Goal: Find contact information: Find contact information

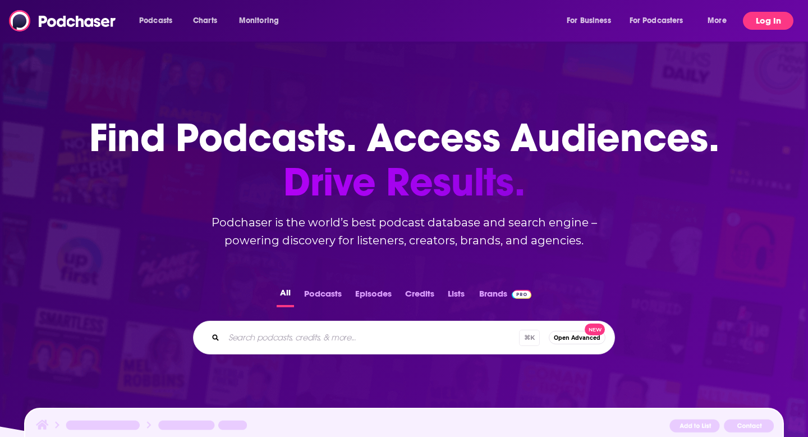
click at [757, 24] on button "Log In" at bounding box center [768, 21] width 51 height 18
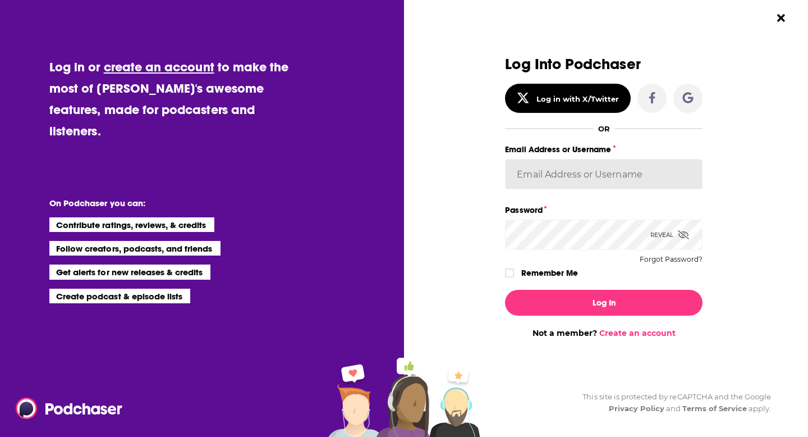
click at [602, 185] on input "Email Address or Username" at bounding box center [604, 174] width 198 height 30
type input "danikarchmer"
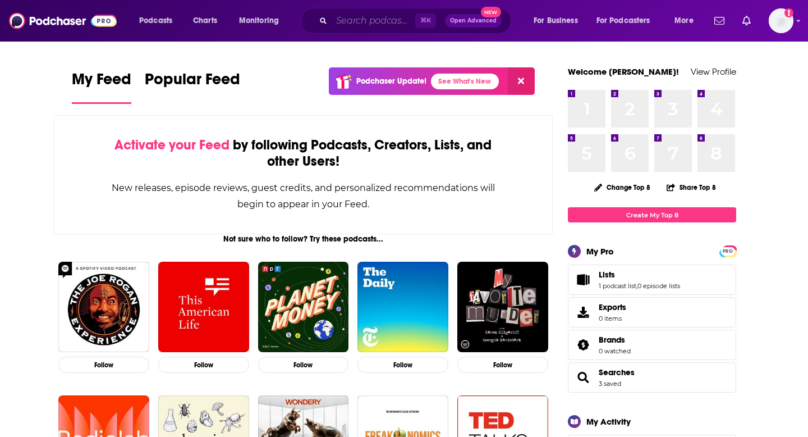
click at [368, 16] on input "Search podcasts, credits, & more..." at bounding box center [374, 21] width 84 height 18
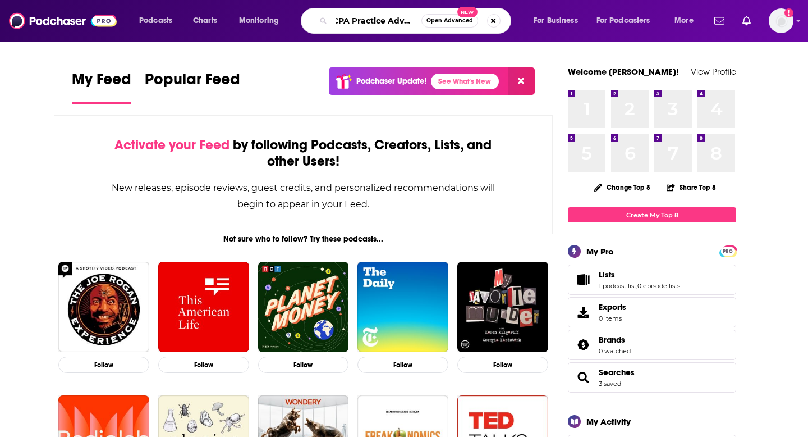
scroll to position [0, 7]
type input "CPA Practice Advisor"
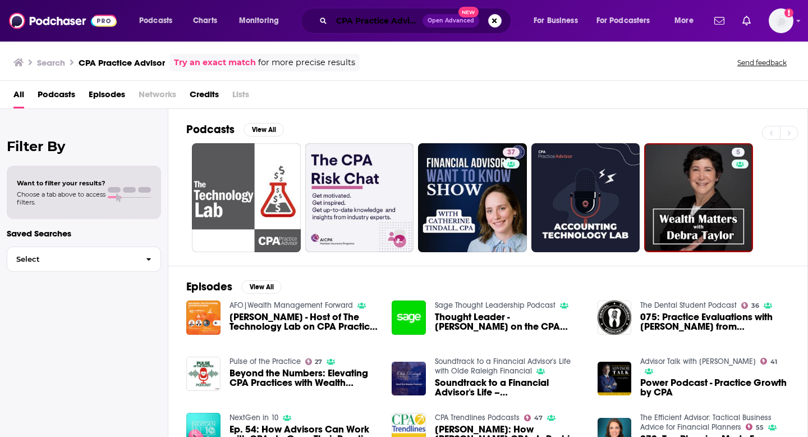
click at [363, 17] on input "CPA Practice Advisor" at bounding box center [377, 21] width 91 height 18
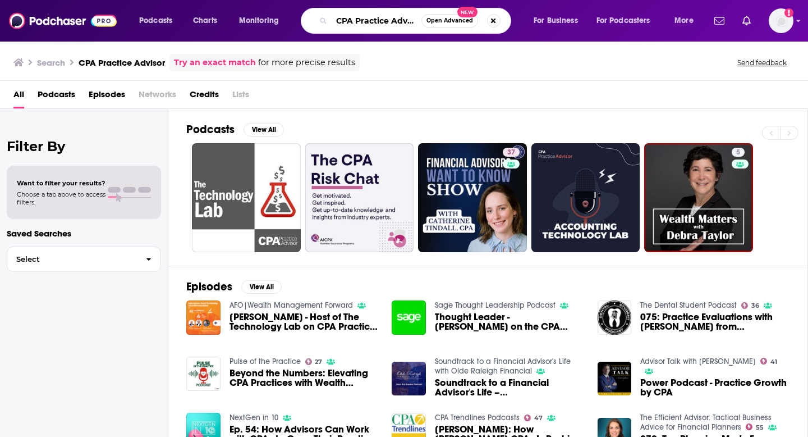
click at [363, 17] on input "CPA Practice Advisor" at bounding box center [377, 21] width 90 height 18
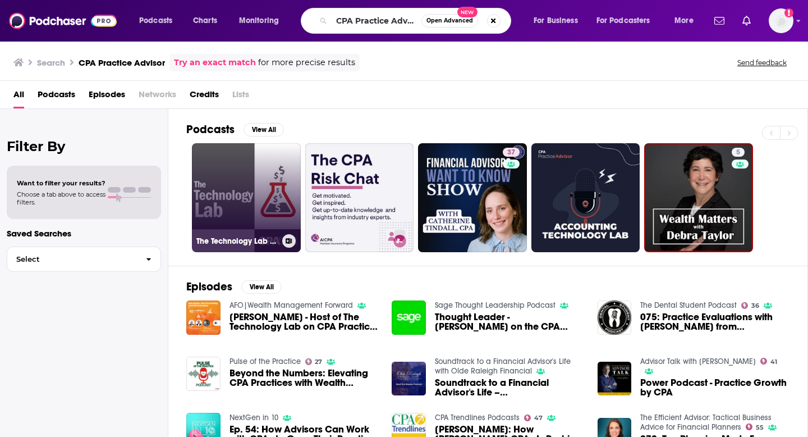
click at [258, 183] on link "The Technology Lab - CPA Practice Advisor" at bounding box center [246, 197] width 109 height 109
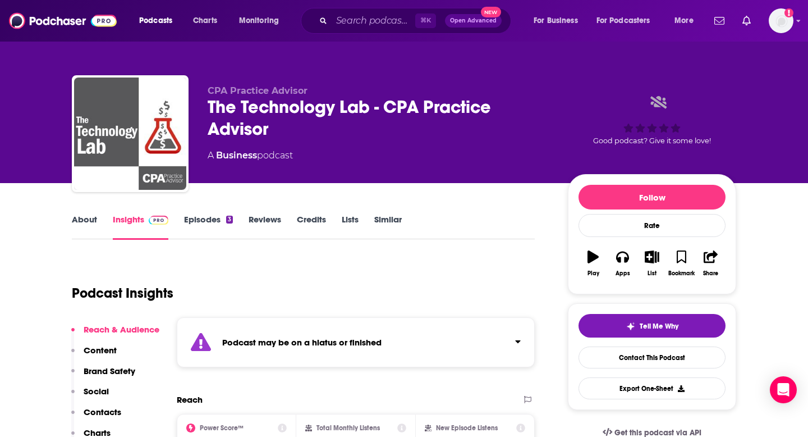
click at [209, 221] on link "Episodes 3" at bounding box center [208, 227] width 49 height 26
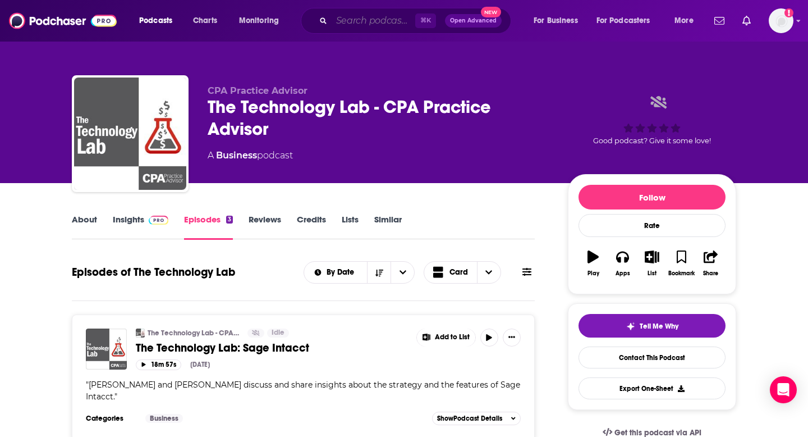
click at [345, 25] on input "Search podcasts, credits, & more..." at bounding box center [374, 21] width 84 height 18
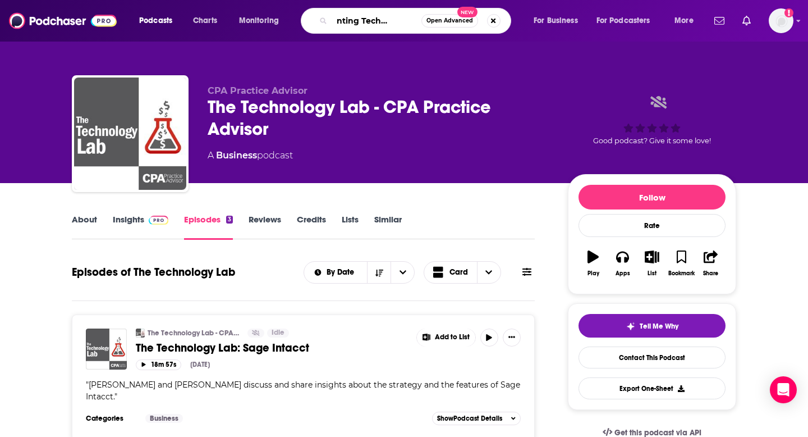
scroll to position [0, 35]
type input "Accounting Technology Lab"
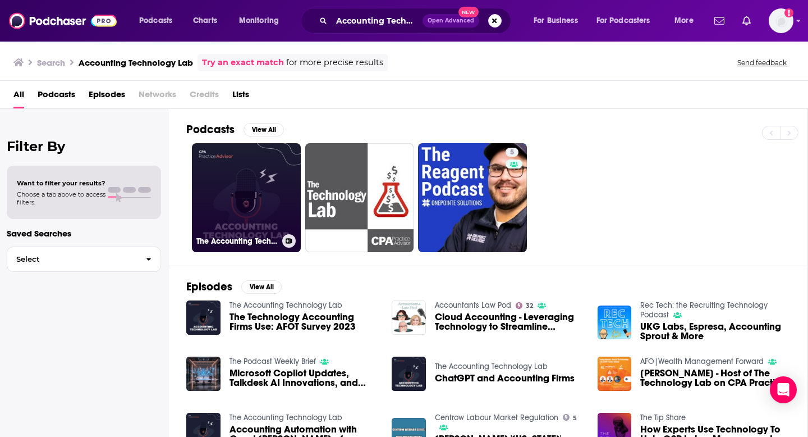
click at [229, 179] on link "The Accounting Technology Lab" at bounding box center [246, 197] width 109 height 109
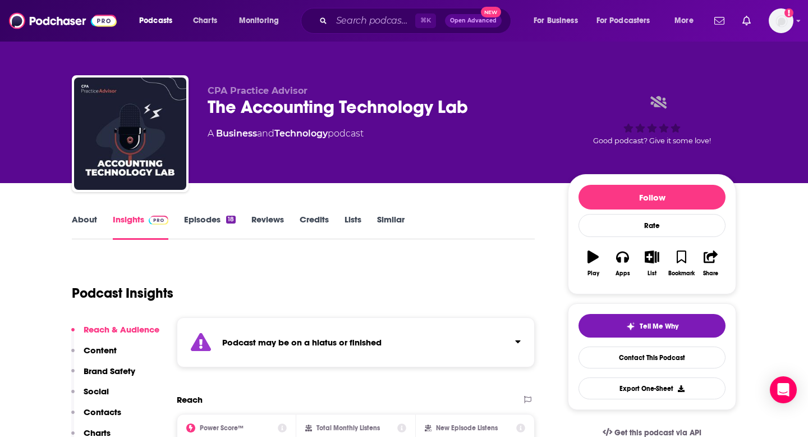
click at [222, 225] on link "Episodes 18" at bounding box center [210, 227] width 52 height 26
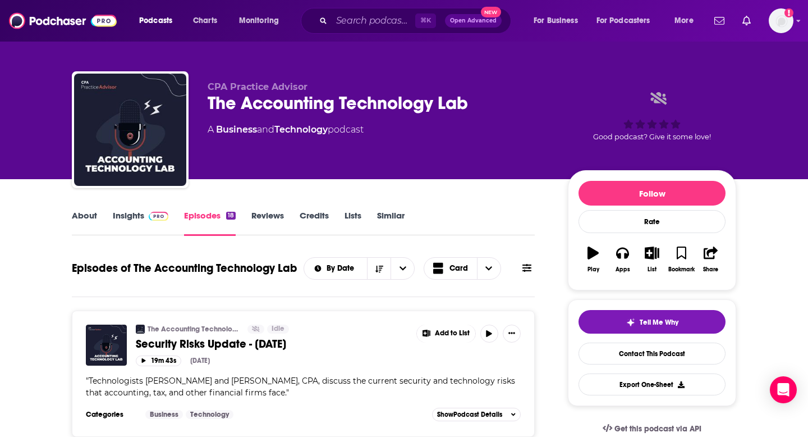
scroll to position [10, 0]
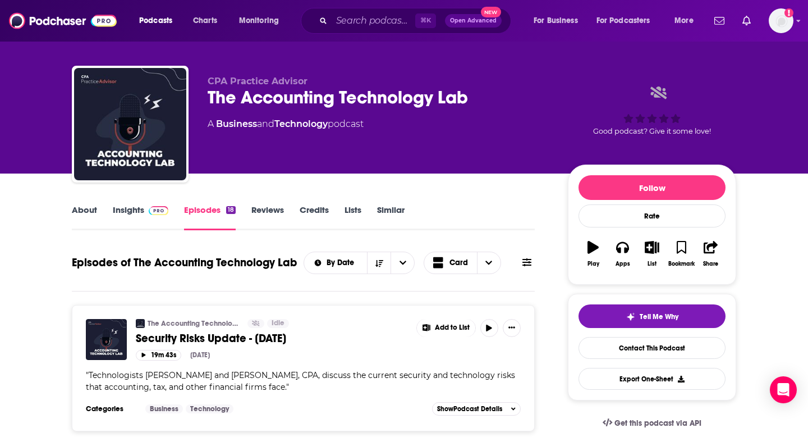
click at [155, 208] on img at bounding box center [159, 210] width 20 height 9
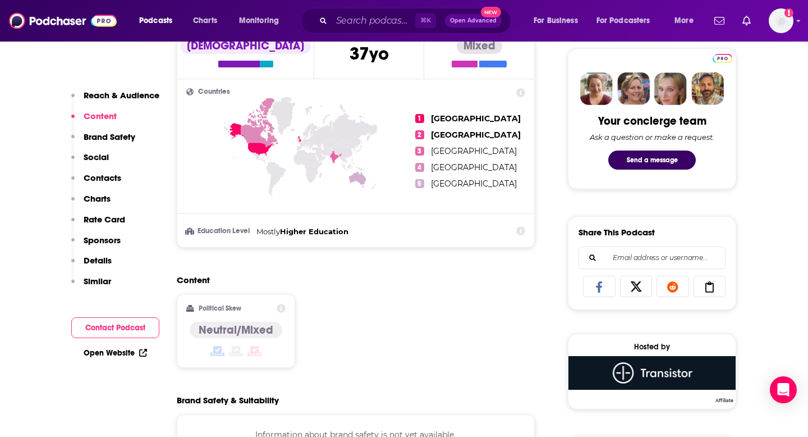
scroll to position [143, 0]
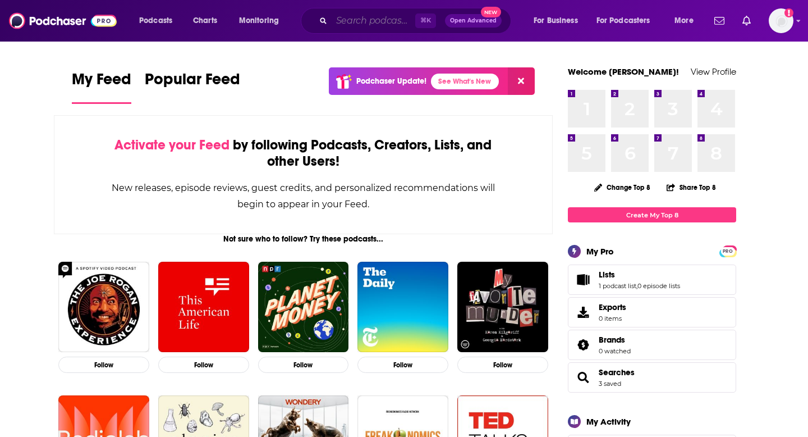
click at [387, 19] on input "Search podcasts, credits, & more..." at bounding box center [374, 21] width 84 height 18
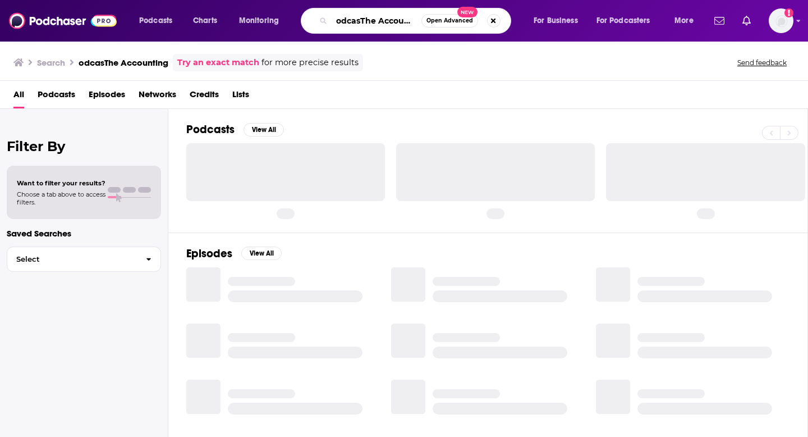
click at [366, 20] on input "odcasThe Accounting" at bounding box center [377, 21] width 90 height 18
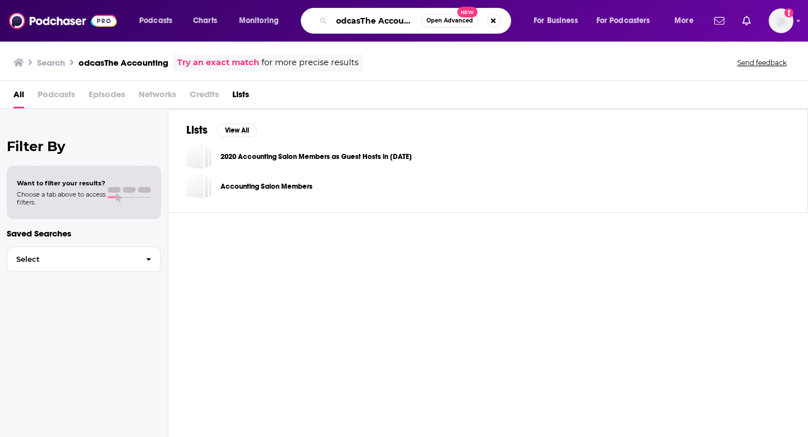
click at [366, 20] on input "odcasThe Accounting" at bounding box center [377, 21] width 90 height 18
type input "The Accounting Podcast"
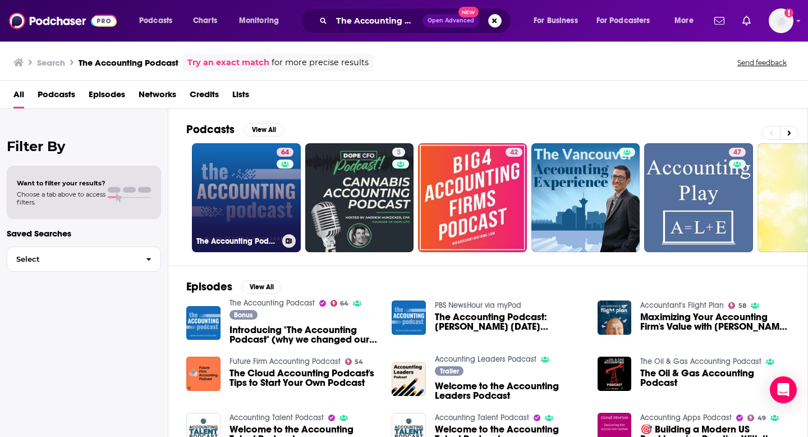
click at [239, 230] on link "64 The Accounting Podcast" at bounding box center [246, 197] width 109 height 109
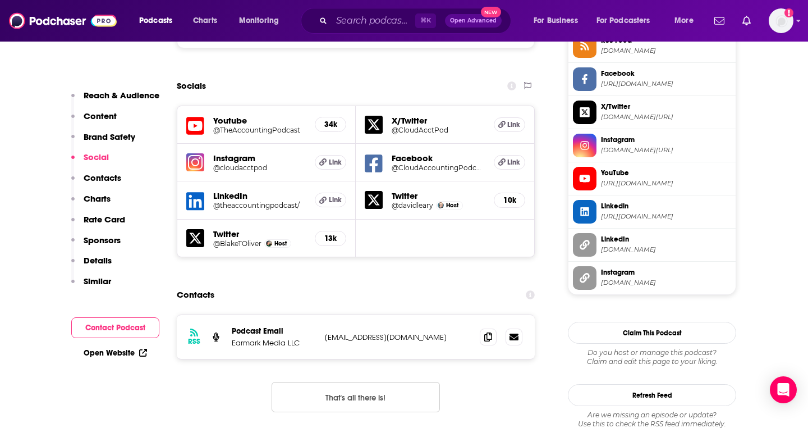
scroll to position [1070, 0]
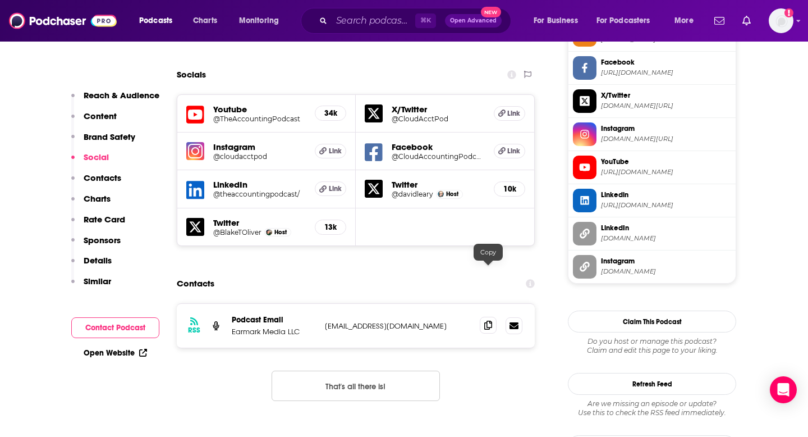
click at [486, 321] on icon at bounding box center [488, 325] width 8 height 9
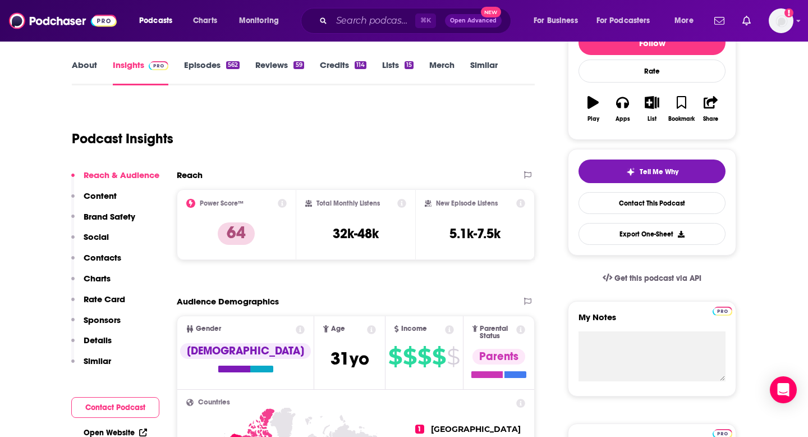
scroll to position [138, 0]
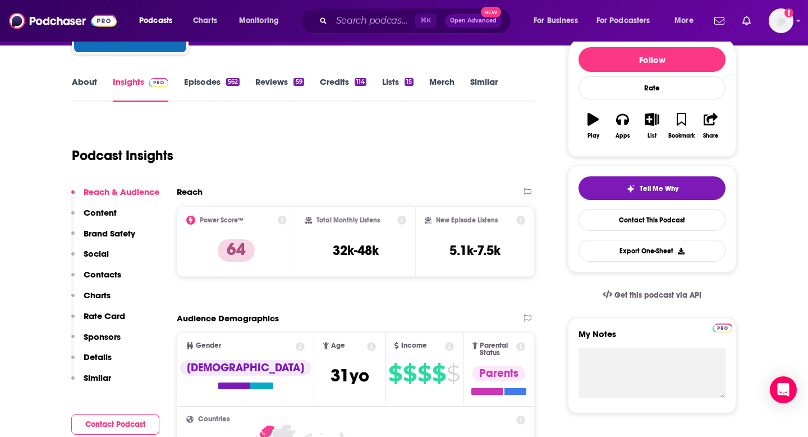
click at [205, 81] on link "Episodes 562" at bounding box center [212, 89] width 56 height 26
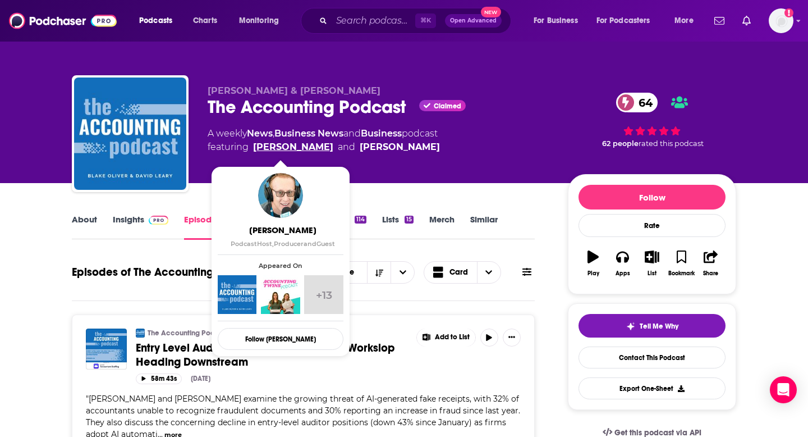
click at [290, 148] on link "[PERSON_NAME]" at bounding box center [293, 146] width 80 height 13
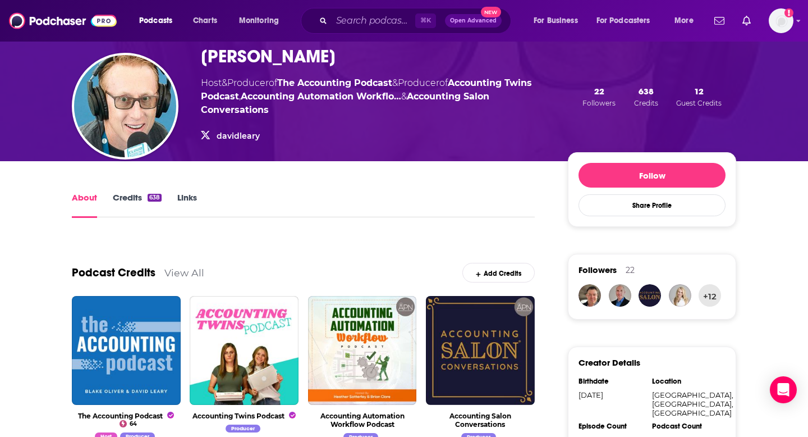
scroll to position [43, 0]
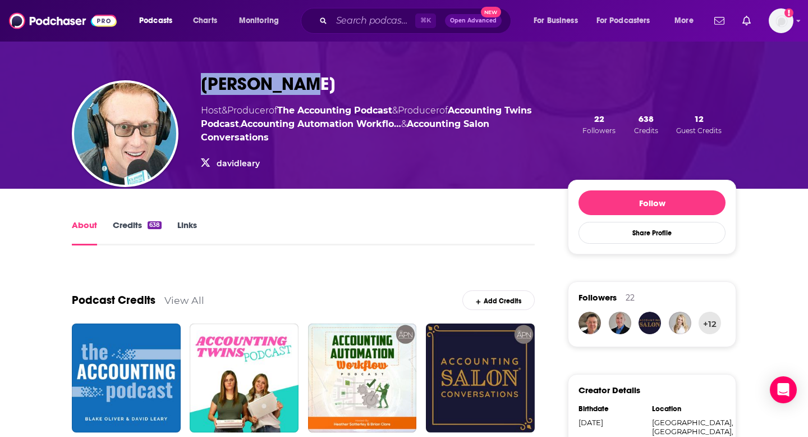
drag, startPoint x: 300, startPoint y: 82, endPoint x: 173, endPoint y: 87, distance: 126.4
click at [173, 87] on div "[PERSON_NAME] Host & Producer of The Accounting Podcast & Producer of Accountin…" at bounding box center [404, 123] width 665 height 129
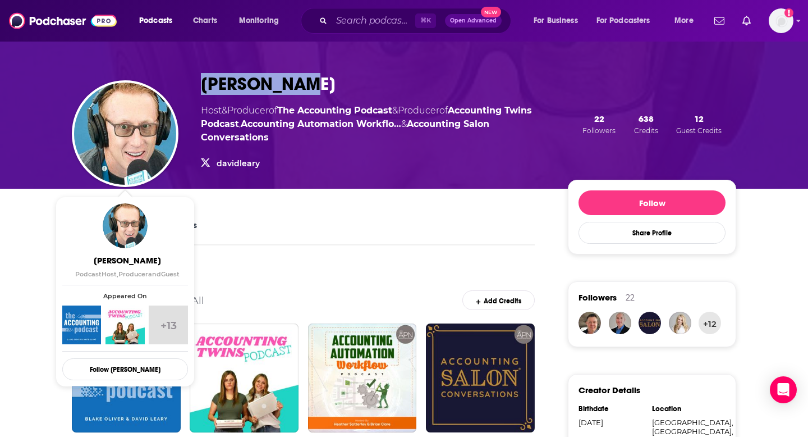
copy div "[PERSON_NAME]"
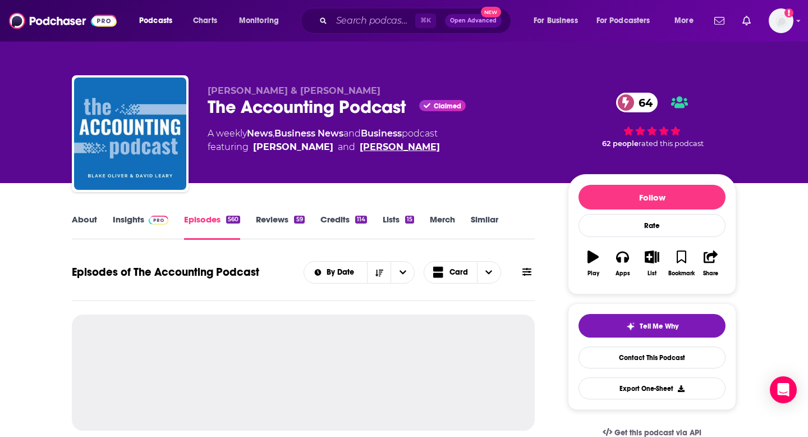
click at [364, 148] on link "[PERSON_NAME]" at bounding box center [400, 146] width 80 height 13
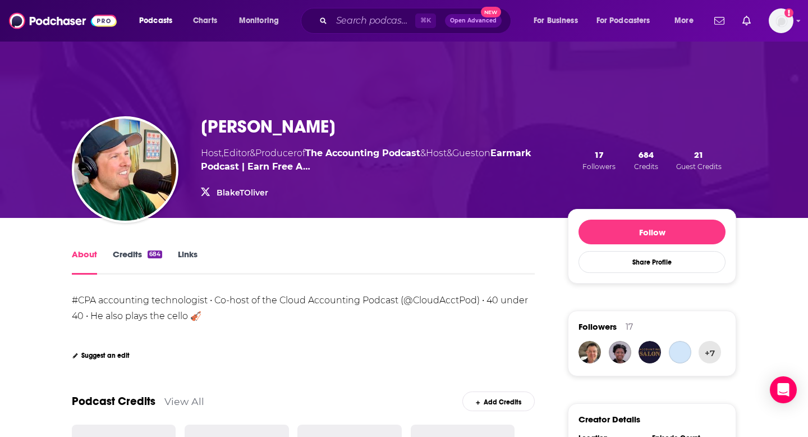
click at [243, 145] on div "[PERSON_NAME] Host , Editor & Producer of The Accounting Podcast & Host & Guest…" at bounding box center [367, 160] width 332 height 89
click at [242, 135] on h1 "[PERSON_NAME]" at bounding box center [268, 127] width 135 height 22
click at [242, 131] on h1 "[PERSON_NAME]" at bounding box center [268, 127] width 135 height 22
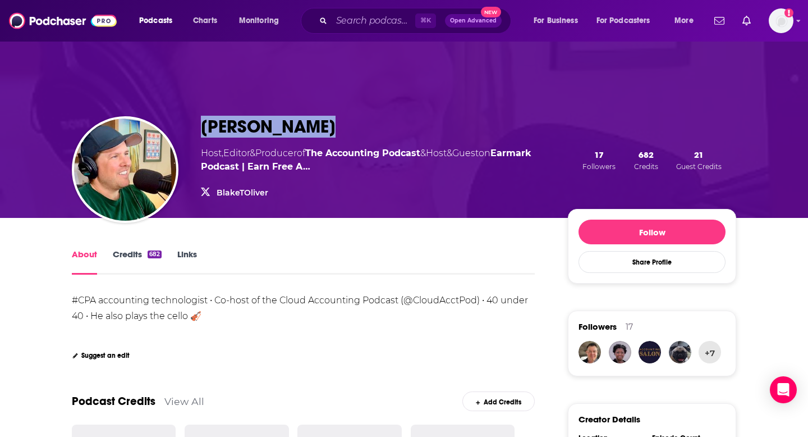
click at [242, 131] on h1 "[PERSON_NAME]" at bounding box center [268, 127] width 135 height 22
copy h1 "[PERSON_NAME]"
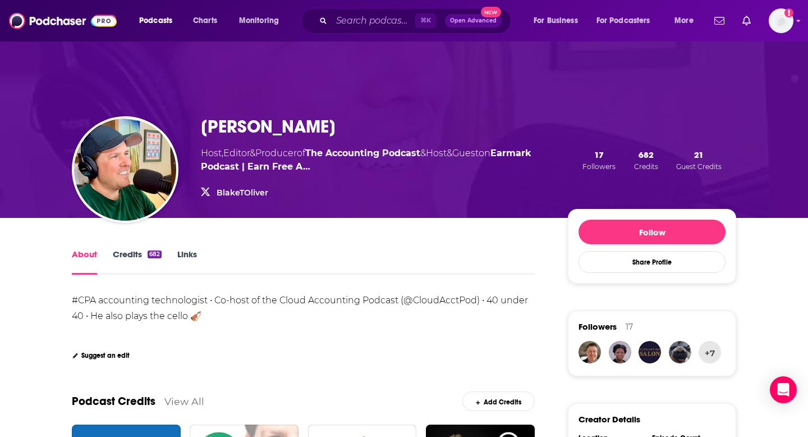
click at [304, 154] on span "of The Accounting Podcast" at bounding box center [358, 153] width 123 height 11
drag, startPoint x: 302, startPoint y: 154, endPoint x: 210, endPoint y: 157, distance: 92.1
click at [210, 157] on span "Host , Editor & Producer of The Accounting Podcast" at bounding box center [310, 153] width 219 height 11
drag, startPoint x: 202, startPoint y: 157, endPoint x: 303, endPoint y: 157, distance: 100.5
click at [303, 157] on span "Host , Editor & Producer of The Accounting Podcast" at bounding box center [310, 153] width 219 height 11
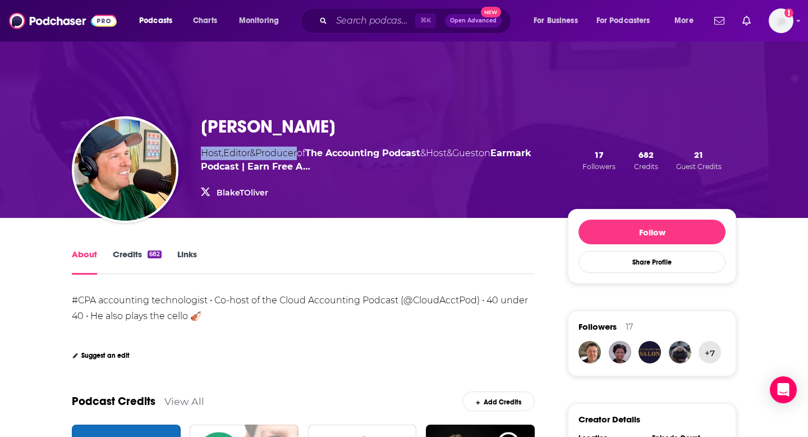
copy span "Host , Editor & Producer"
